Goal: Task Accomplishment & Management: Manage account settings

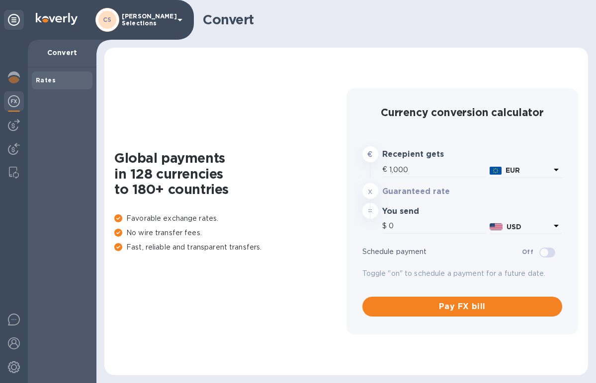
type input "1,167.92"
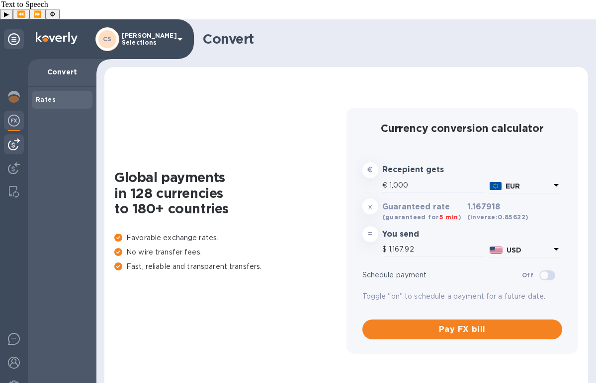
click at [16, 139] on img at bounding box center [14, 145] width 12 height 12
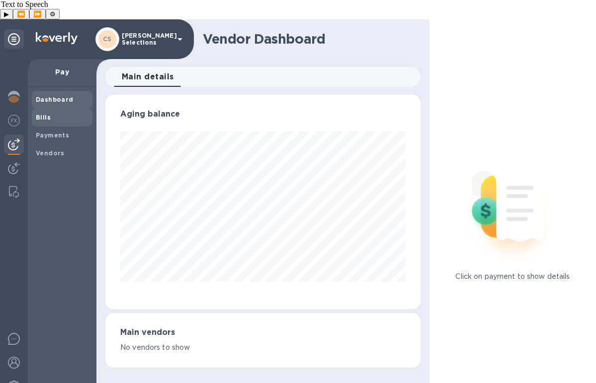
scroll to position [215, 315]
click at [51, 109] on div "Bills" at bounding box center [62, 118] width 61 height 18
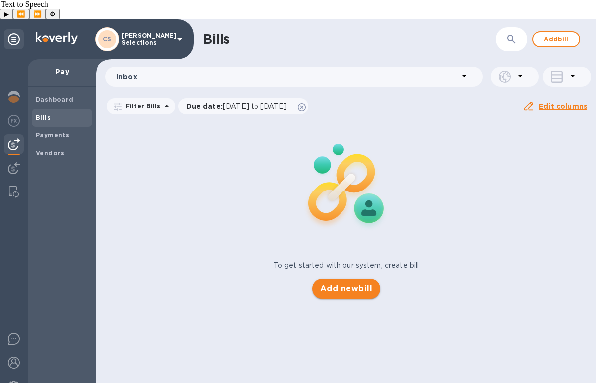
click at [344, 283] on span "Add new bill" at bounding box center [346, 289] width 52 height 12
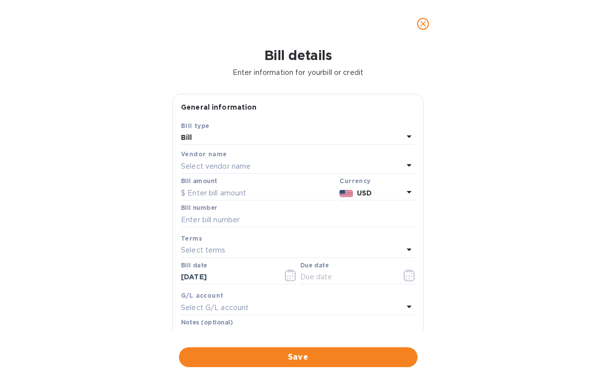
click at [250, 167] on p "Select vendor name" at bounding box center [216, 166] width 70 height 10
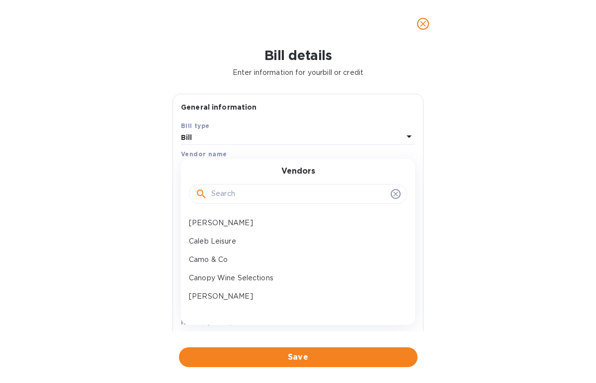
click at [237, 197] on input "text" at bounding box center [298, 194] width 175 height 15
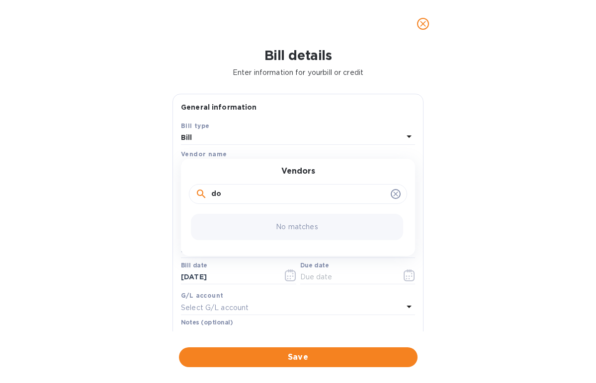
type input "d"
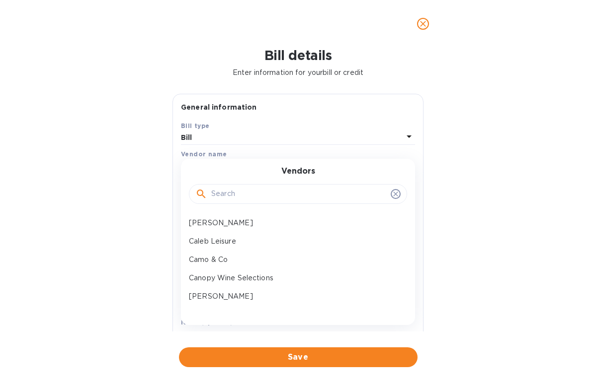
click at [422, 19] on icon "close" at bounding box center [423, 24] width 10 height 10
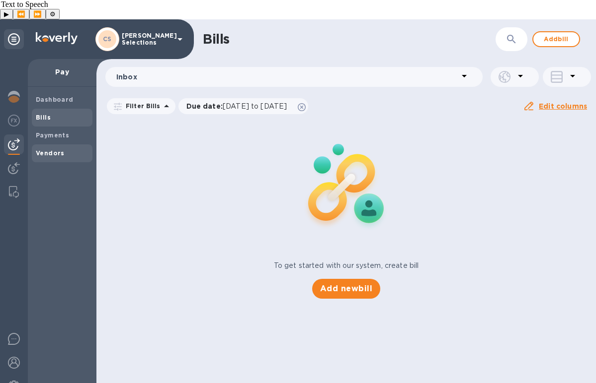
click at [51, 150] on b "Vendors" at bounding box center [50, 153] width 29 height 7
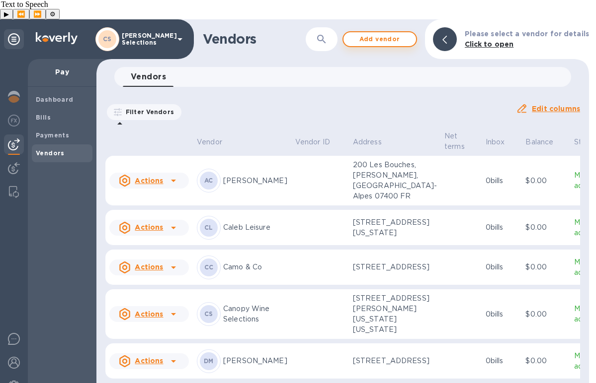
click at [396, 33] on span "Add vendor" at bounding box center [379, 39] width 57 height 12
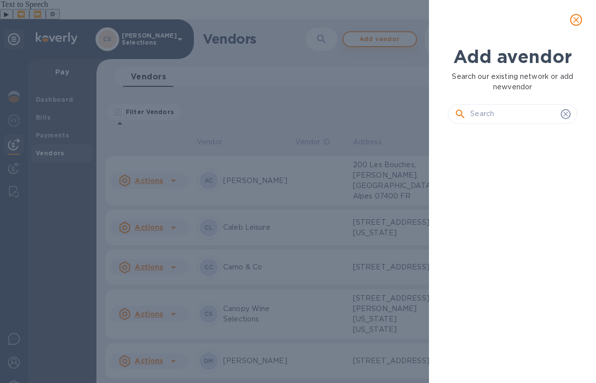
scroll to position [217, 133]
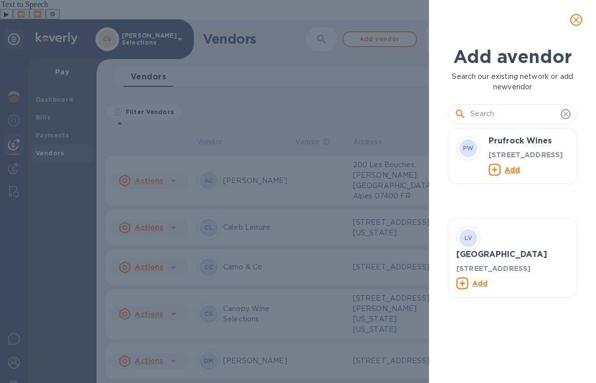
click at [494, 115] on input "text" at bounding box center [513, 114] width 86 height 15
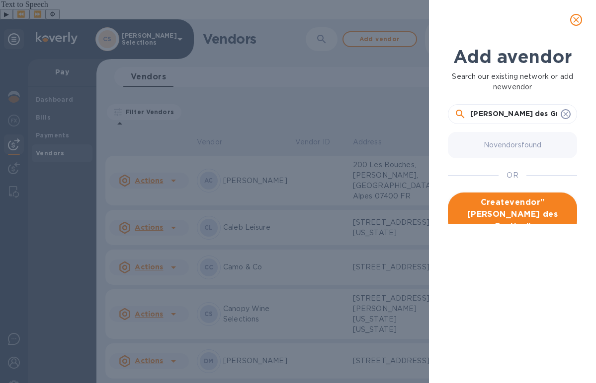
type input "[PERSON_NAME] des Grottes"
click at [527, 213] on span "Create vendor " [PERSON_NAME] des Grottes "" at bounding box center [512, 215] width 113 height 36
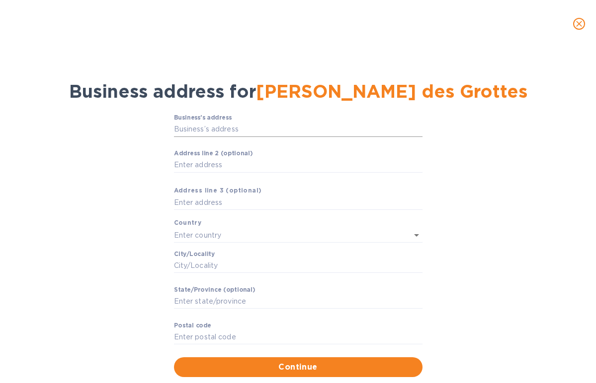
click at [234, 134] on input "Business’s аddress" at bounding box center [298, 129] width 248 height 15
paste input "Grange Masson 69460 [GEOGRAPHIC_DATA]"
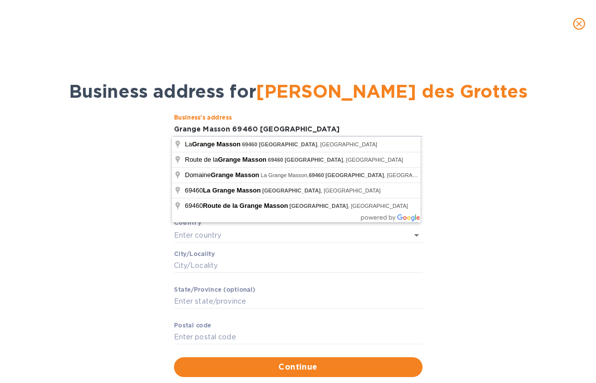
type input "La Grange Masson"
type input "[GEOGRAPHIC_DATA]"
type input "Auvergne-[GEOGRAPHIC_DATA]"
type input "69460"
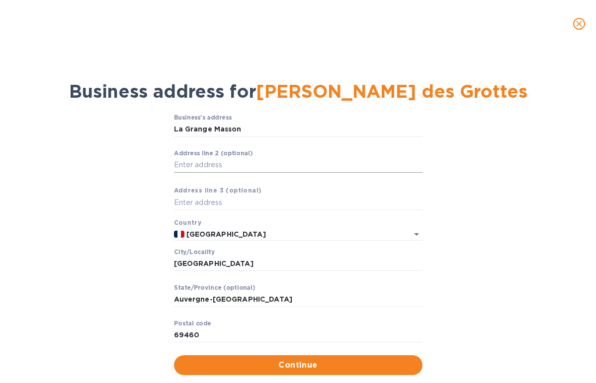
scroll to position [22, 0]
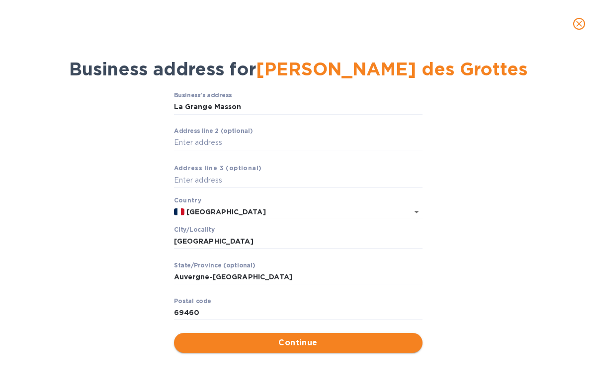
click at [300, 344] on span "Continue" at bounding box center [298, 343] width 232 height 12
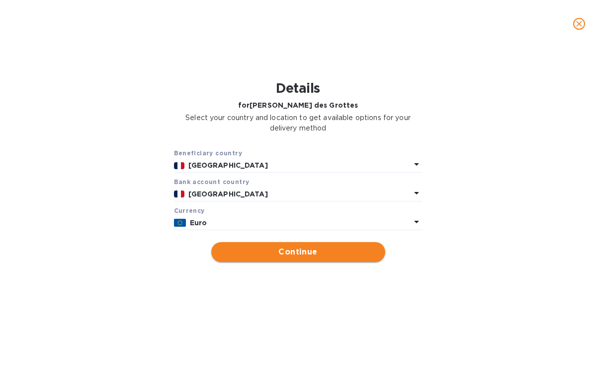
click at [332, 250] on span "Continue" at bounding box center [298, 252] width 158 height 12
type input "[PERSON_NAME] des Grottes"
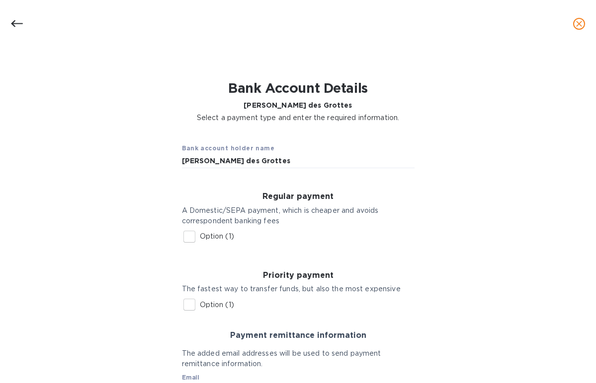
scroll to position [61, 0]
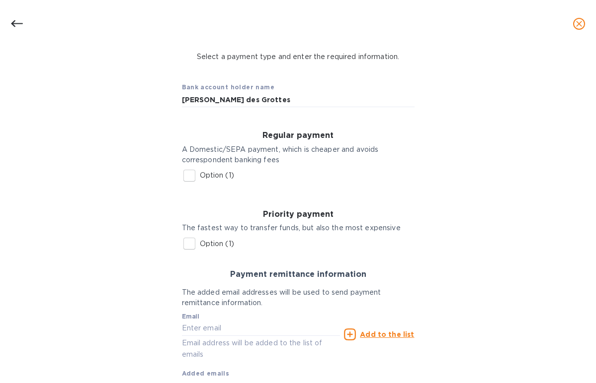
click at [186, 177] on input "Option (1)" at bounding box center [189, 175] width 21 height 21
checkbox input "true"
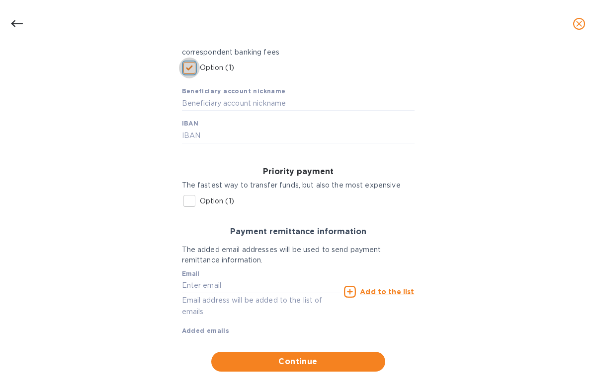
scroll to position [189, 0]
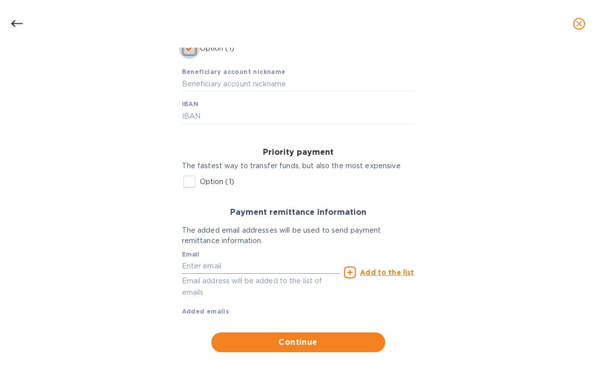
click at [205, 267] on input "text" at bounding box center [261, 266] width 158 height 15
paste input "[EMAIL_ADDRESS][DOMAIN_NAME]"
type input "[EMAIL_ADDRESS][DOMAIN_NAME]"
click at [404, 274] on u "Add to the list" at bounding box center [387, 273] width 54 height 8
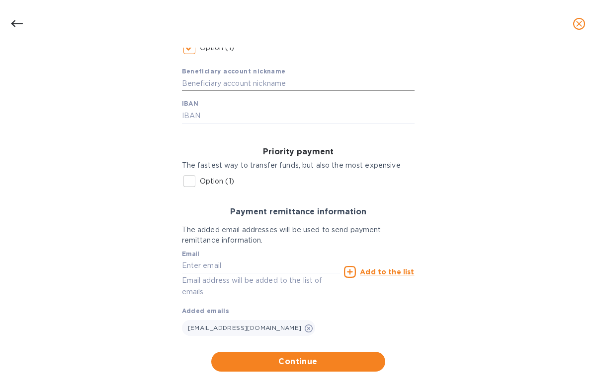
click at [248, 85] on input "text" at bounding box center [298, 83] width 232 height 15
type input "Des Grottes"
click at [207, 120] on input "text" at bounding box center [298, 116] width 232 height 15
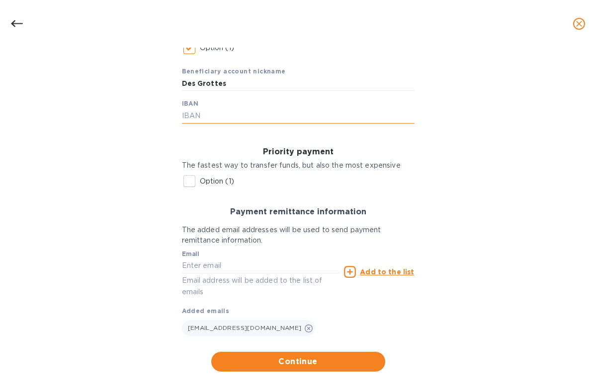
paste input "[FINANCIAL_ID]"
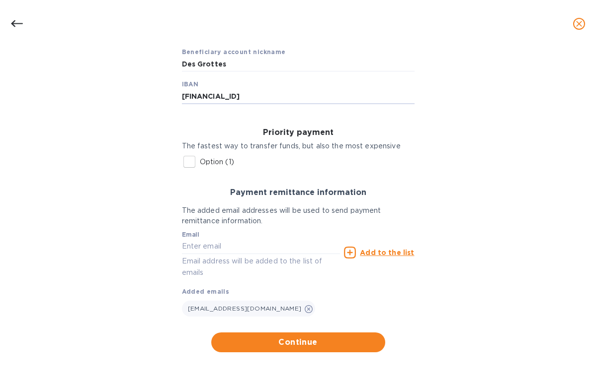
scroll to position [208, 0]
type input "[FINANCIAL_ID]"
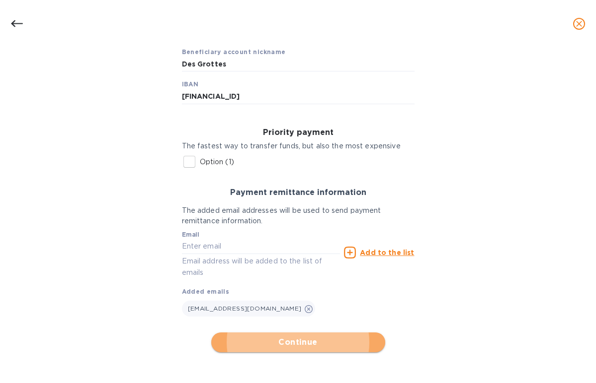
click at [281, 347] on span "Continue" at bounding box center [298, 343] width 158 height 12
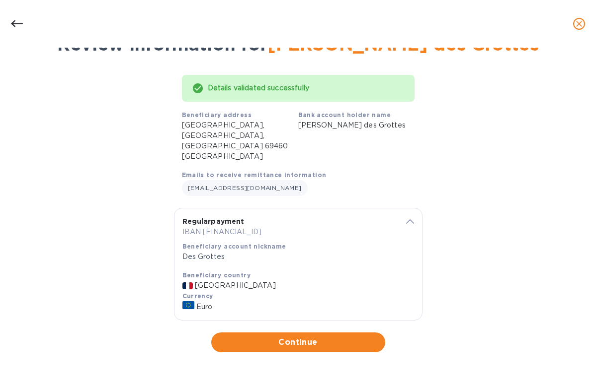
scroll to position [37, 0]
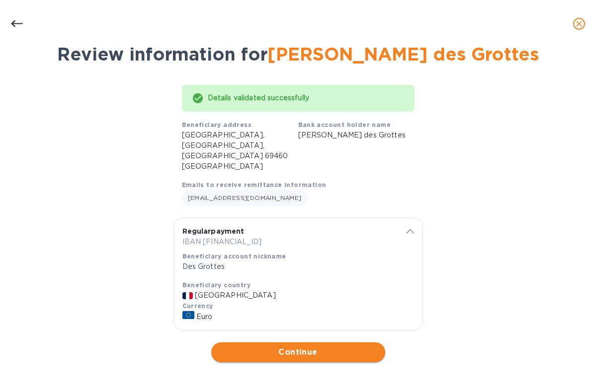
click at [297, 347] on span "Continue" at bounding box center [298, 353] width 158 height 12
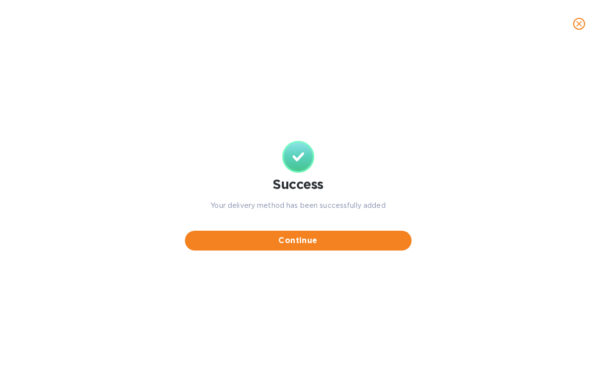
scroll to position [0, 0]
click at [302, 243] on span "Continue" at bounding box center [298, 241] width 211 height 12
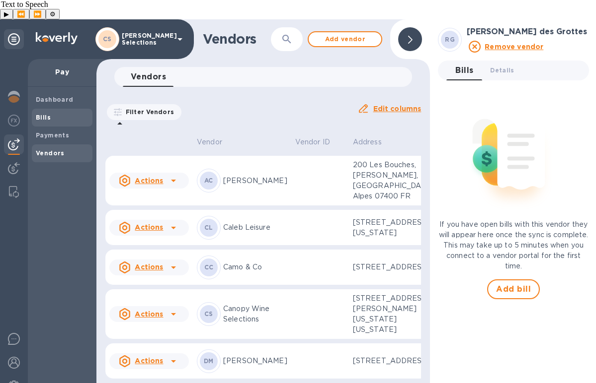
click at [50, 113] on span "Bills" at bounding box center [62, 118] width 53 height 10
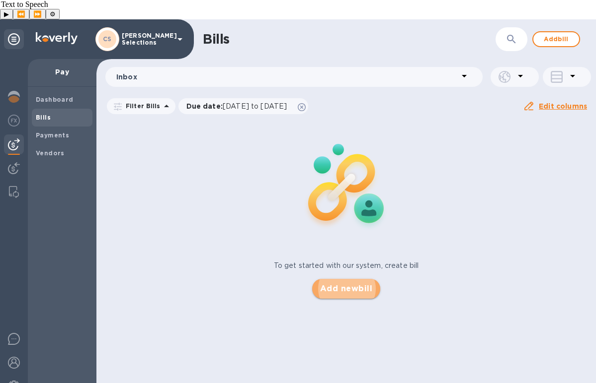
click at [332, 283] on span "Add new bill" at bounding box center [346, 289] width 52 height 12
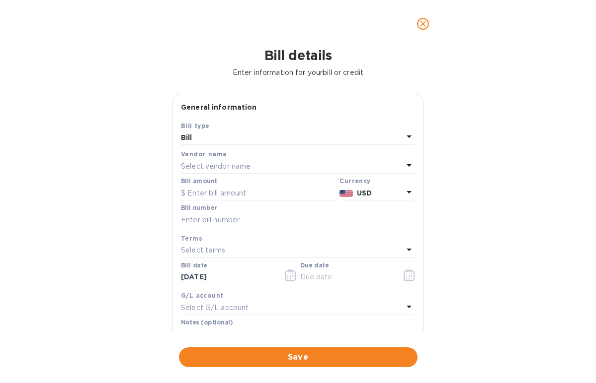
click at [236, 169] on p "Select vendor name" at bounding box center [216, 166] width 70 height 10
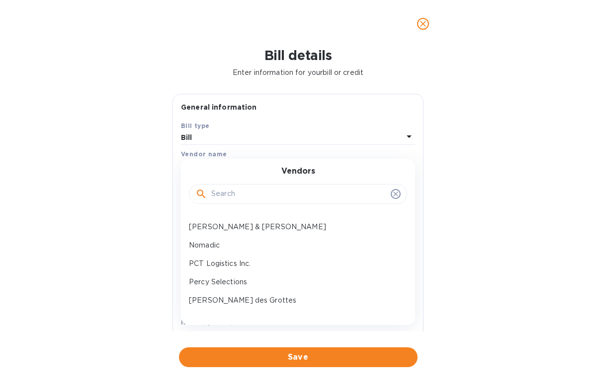
scroll to position [359, 0]
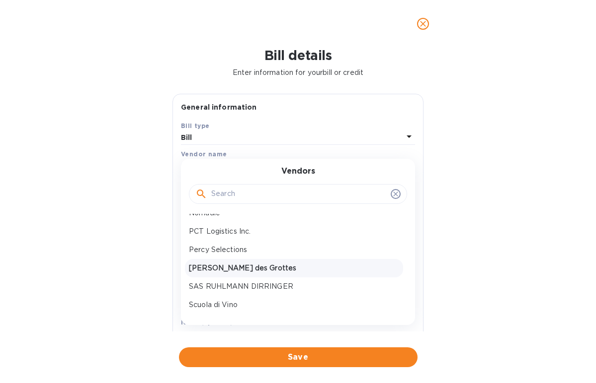
click at [237, 270] on p "[PERSON_NAME] des Grottes" at bounding box center [294, 268] width 210 height 10
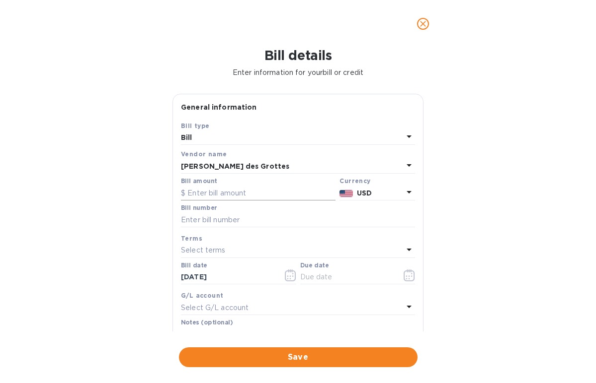
click at [217, 195] on input "text" at bounding box center [258, 193] width 154 height 15
click at [381, 195] on p "USD" at bounding box center [380, 193] width 46 height 10
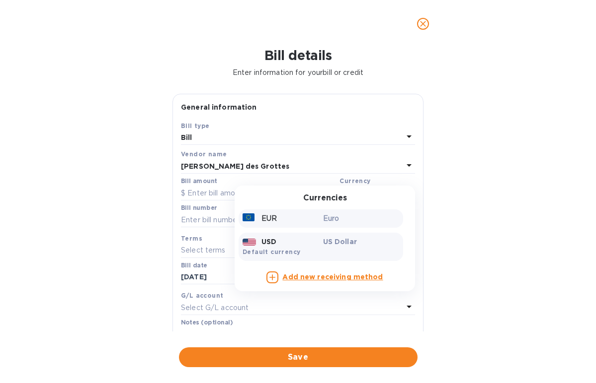
click at [321, 213] on div "Euro" at bounding box center [361, 219] width 80 height 14
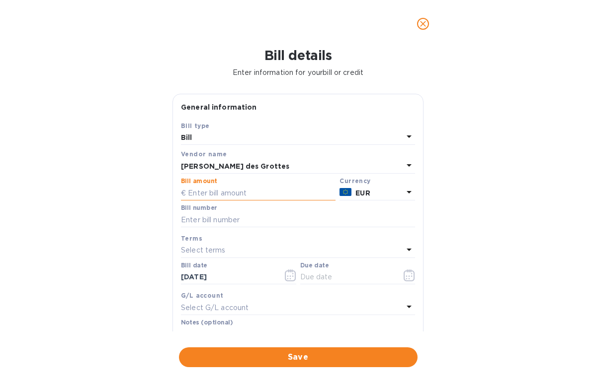
click at [214, 190] on input "text" at bounding box center [258, 193] width 154 height 15
drag, startPoint x: 214, startPoint y: 190, endPoint x: 431, endPoint y: 249, distance: 225.1
click at [224, 191] on input "3,600" at bounding box center [262, 193] width 148 height 15
type input "3,600"
click at [452, 232] on div "Bill details Enter information for your bill or credit General information Save…" at bounding box center [298, 216] width 596 height 336
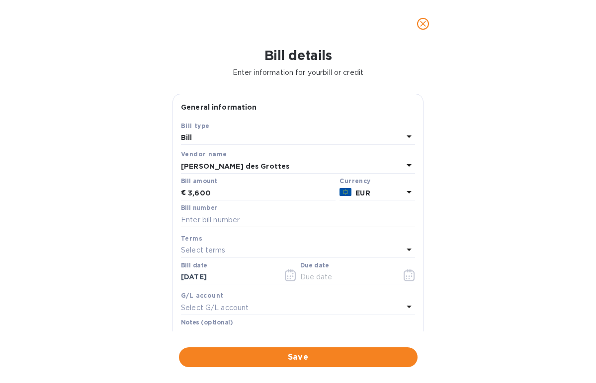
click at [210, 226] on input "text" at bounding box center [298, 220] width 234 height 15
paste input "‭8032212052025‬"
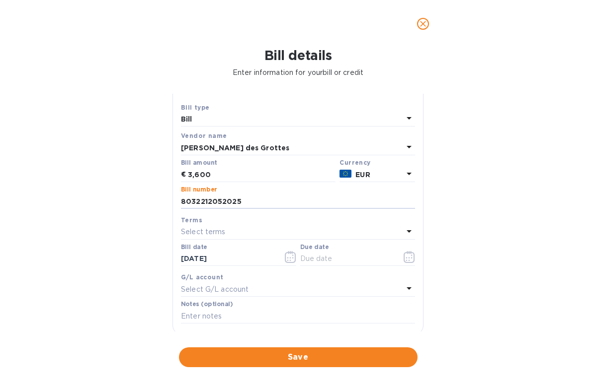
scroll to position [18, 0]
type input "‭8032212052025‬"
click at [251, 235] on div "Select terms" at bounding box center [292, 233] width 222 height 14
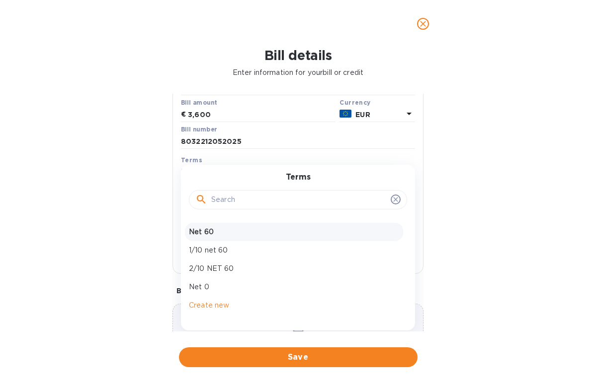
scroll to position [81, 0]
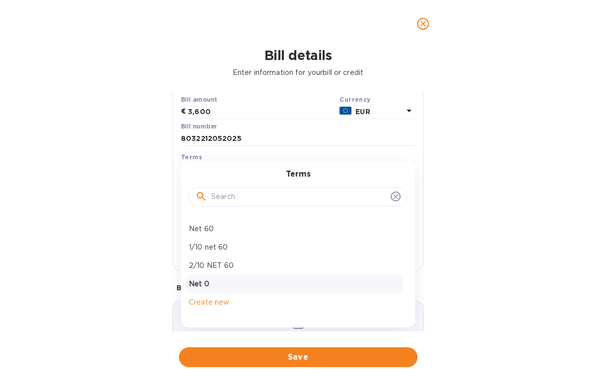
click at [219, 288] on p "Net 0" at bounding box center [294, 284] width 210 height 10
type input "[DATE]"
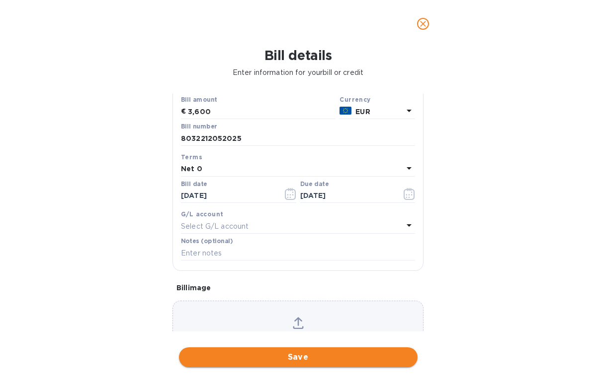
click at [282, 359] on span "Save" at bounding box center [298, 358] width 223 height 12
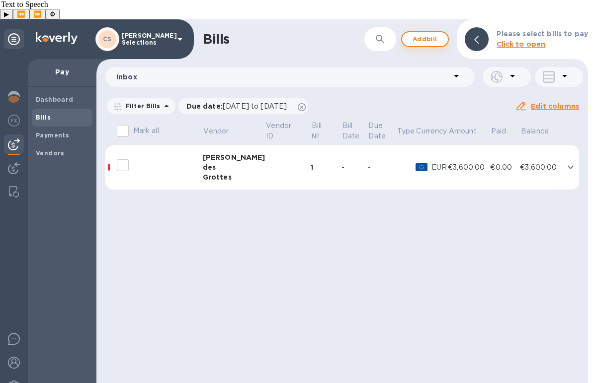
click at [426, 33] on span "Add bill" at bounding box center [425, 39] width 30 height 12
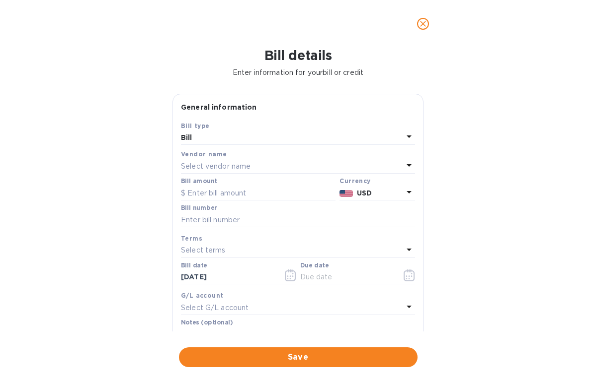
click at [232, 163] on p "Select vendor name" at bounding box center [216, 166] width 70 height 10
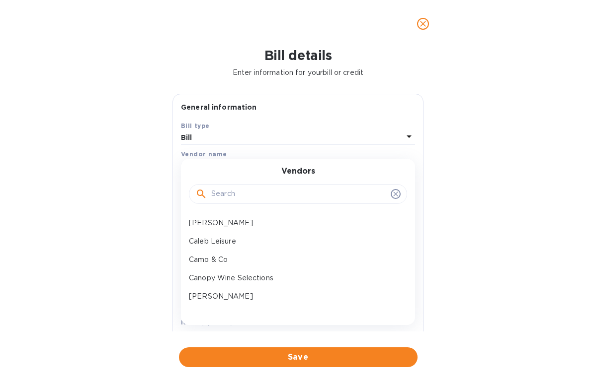
click at [234, 201] on input "text" at bounding box center [298, 194] width 175 height 15
type input "romain"
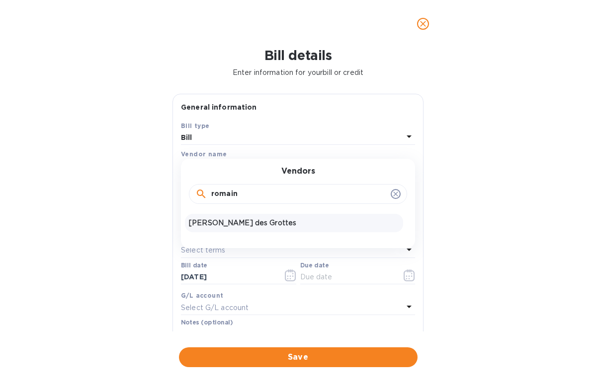
click at [243, 228] on p "[PERSON_NAME] des Grottes" at bounding box center [294, 223] width 210 height 10
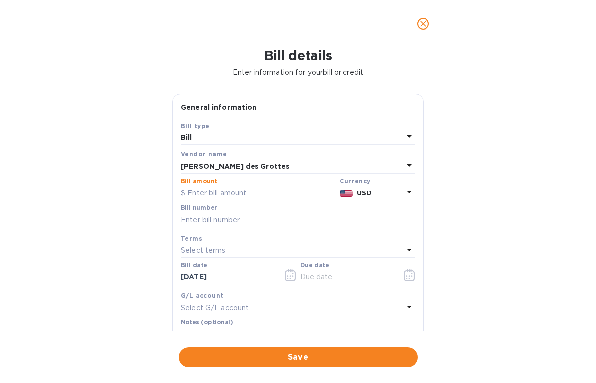
click at [213, 193] on input "text" at bounding box center [258, 193] width 154 height 15
click at [385, 194] on p "USD" at bounding box center [380, 193] width 46 height 10
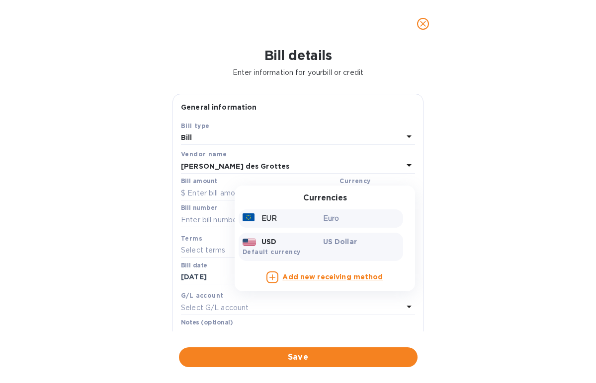
click at [314, 216] on div "EUR" at bounding box center [280, 219] width 80 height 14
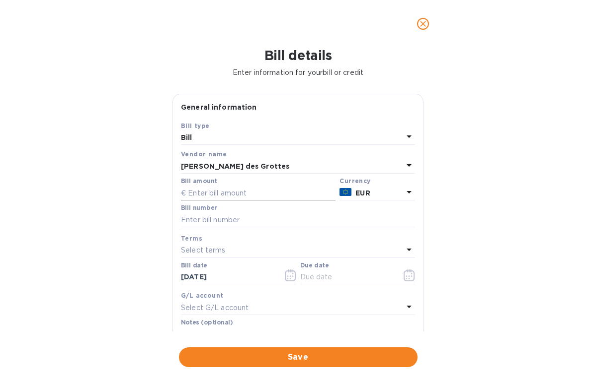
click at [228, 197] on input "text" at bounding box center [258, 193] width 154 height 15
paste input "11,299.68"
type input "11,299.68"
click at [216, 220] on input "text" at bounding box center [298, 220] width 234 height 15
paste input "8032212052025"
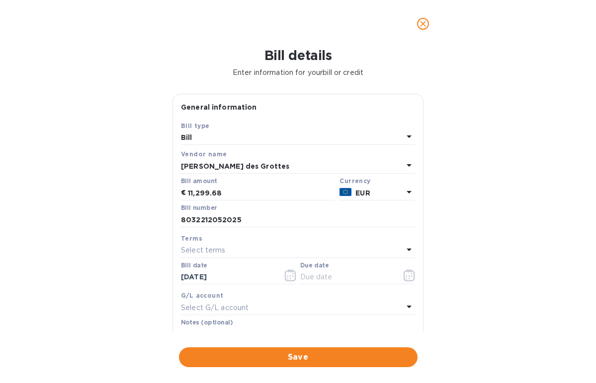
click at [225, 248] on div "Select terms" at bounding box center [292, 251] width 222 height 14
click at [268, 226] on input "8032212052025" at bounding box center [298, 220] width 234 height 15
type input "8032212052025 2nd installment"
click at [254, 252] on div "Select terms" at bounding box center [292, 251] width 222 height 14
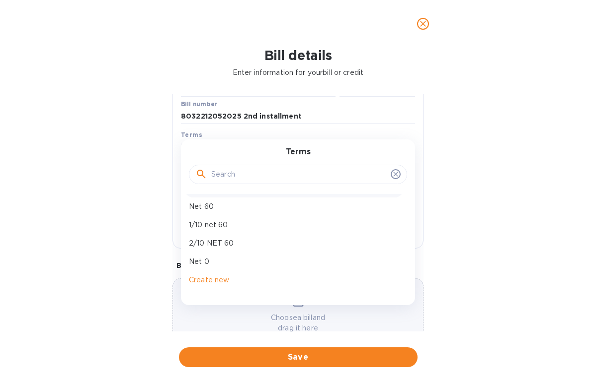
scroll to position [103, 0]
click at [223, 263] on p "Net 0" at bounding box center [294, 262] width 210 height 10
type input "[DATE]"
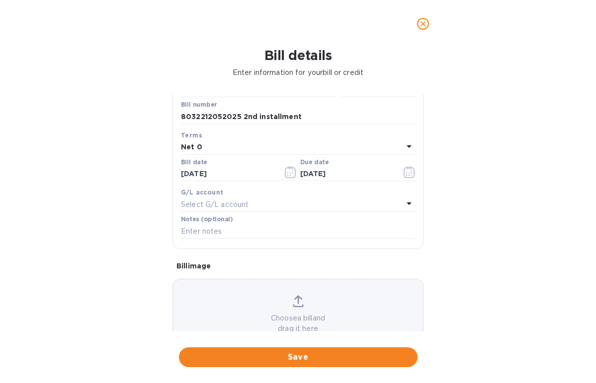
click at [490, 216] on div "Bill details Enter information for your bill or credit General information Save…" at bounding box center [298, 216] width 596 height 336
click at [307, 355] on span "Save" at bounding box center [298, 358] width 223 height 12
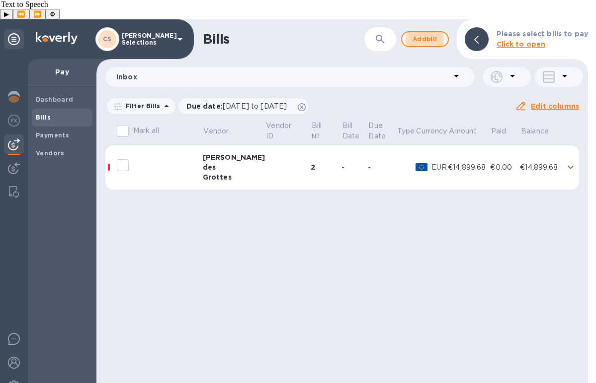
click at [569, 161] on icon "expand row" at bounding box center [570, 167] width 12 height 12
click at [564, 161] on icon "expand row" at bounding box center [570, 167] width 12 height 12
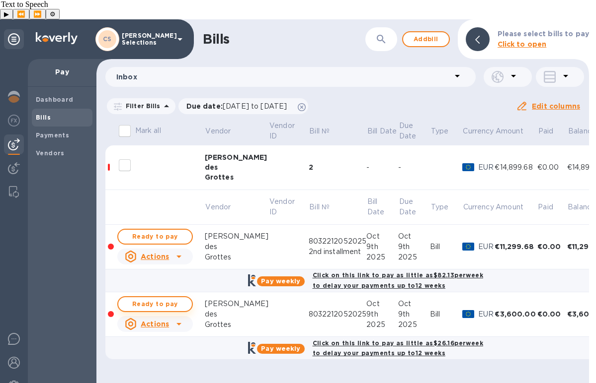
click at [165, 299] on span "Ready to pay" at bounding box center [155, 305] width 58 height 12
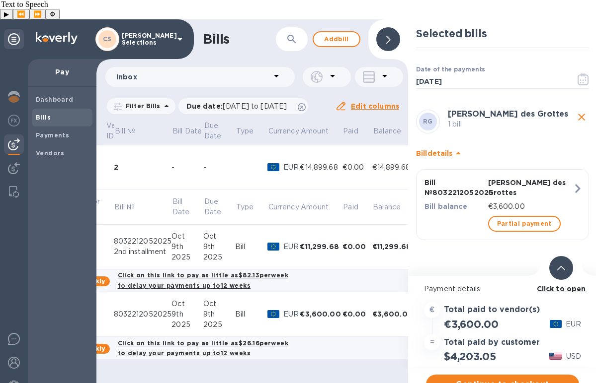
scroll to position [0, 0]
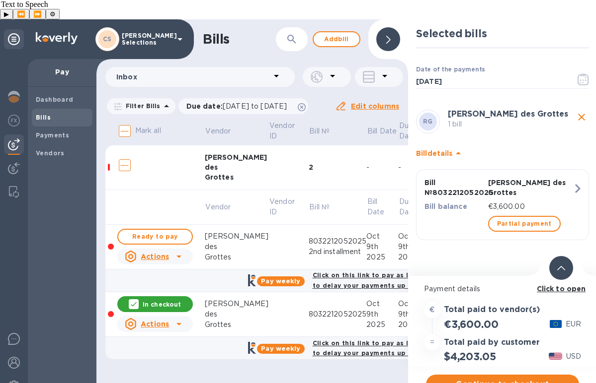
click at [582, 114] on icon "close" at bounding box center [581, 117] width 7 height 7
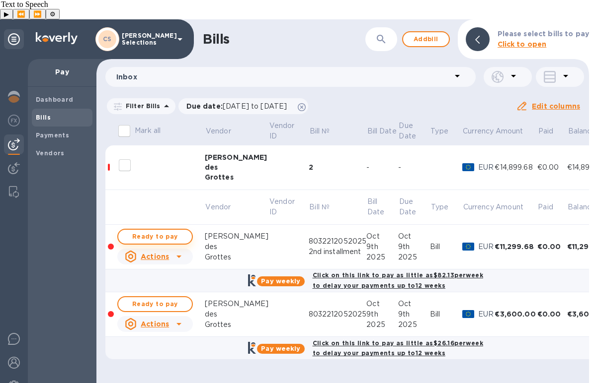
click at [158, 231] on span "Ready to pay" at bounding box center [155, 237] width 58 height 12
